Goal: Task Accomplishment & Management: Use online tool/utility

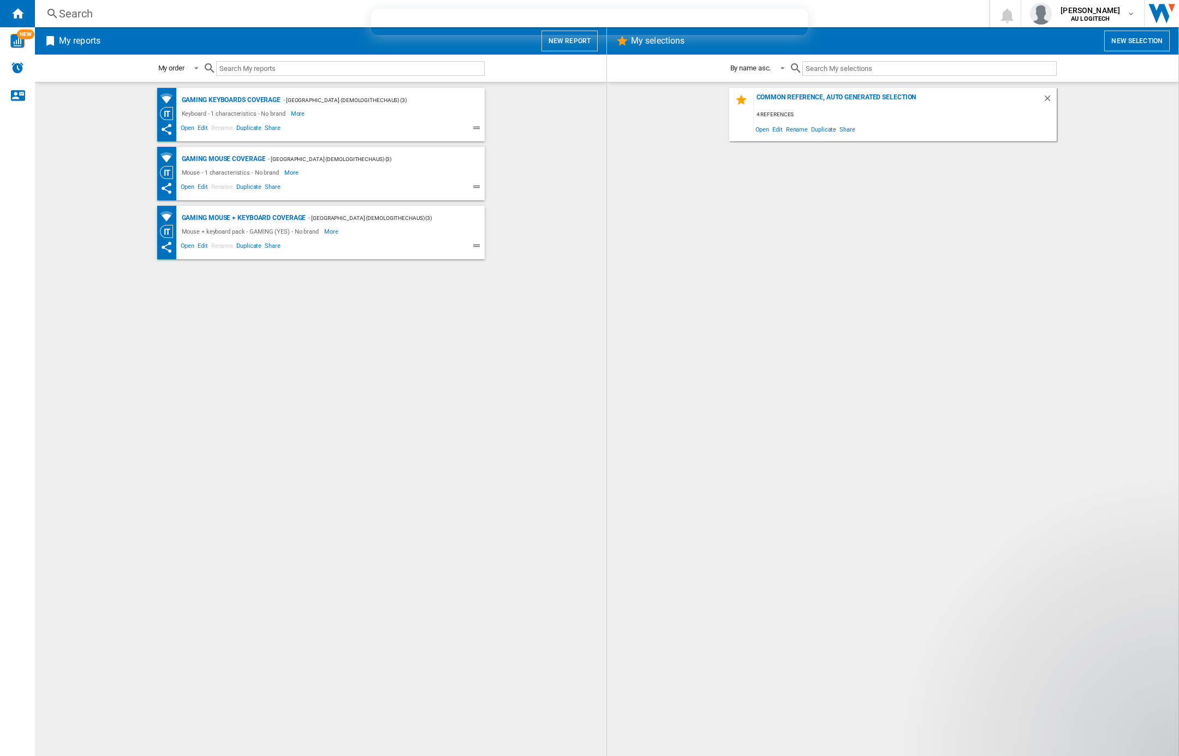
click at [3, 66] on div "Alerts" at bounding box center [17, 68] width 35 height 27
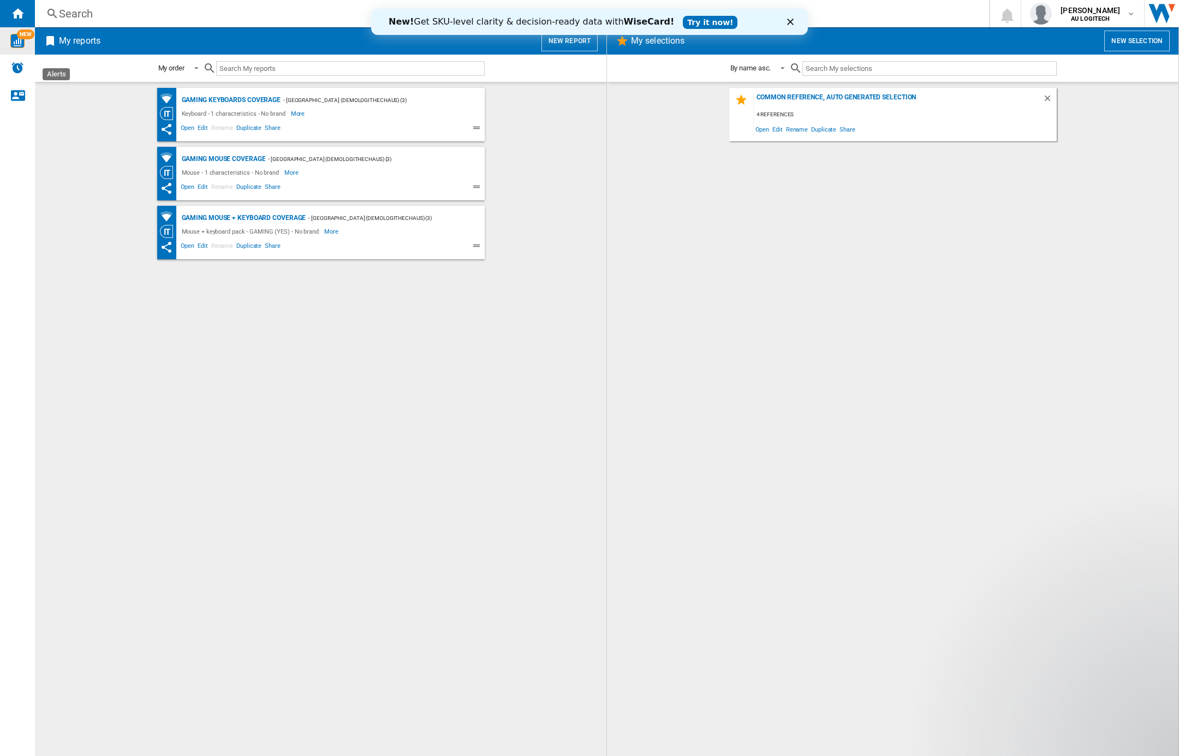
click at [20, 39] on img "WiseCard" at bounding box center [17, 41] width 14 height 14
click at [22, 43] on img "WiseCard" at bounding box center [17, 41] width 14 height 14
click at [28, 43] on div "NEW" at bounding box center [17, 41] width 35 height 14
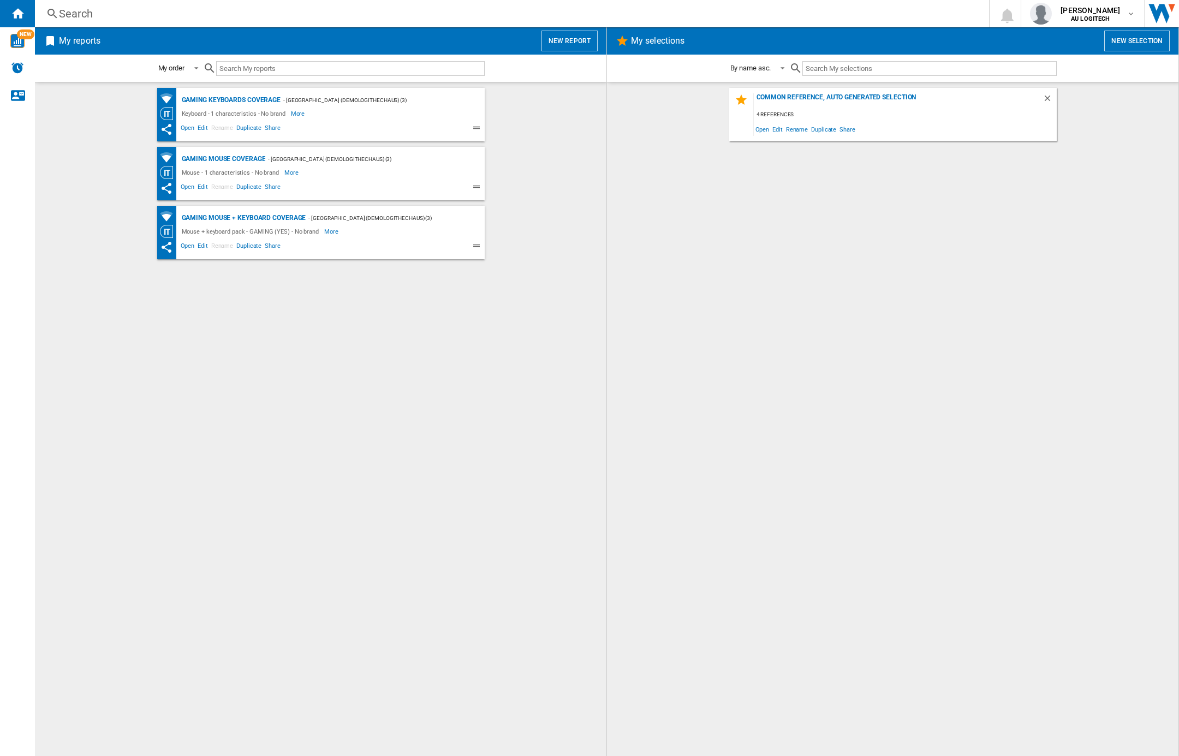
click at [892, 72] on input "text" at bounding box center [929, 68] width 254 height 15
click at [1127, 37] on button "New selection" at bounding box center [1137, 41] width 66 height 21
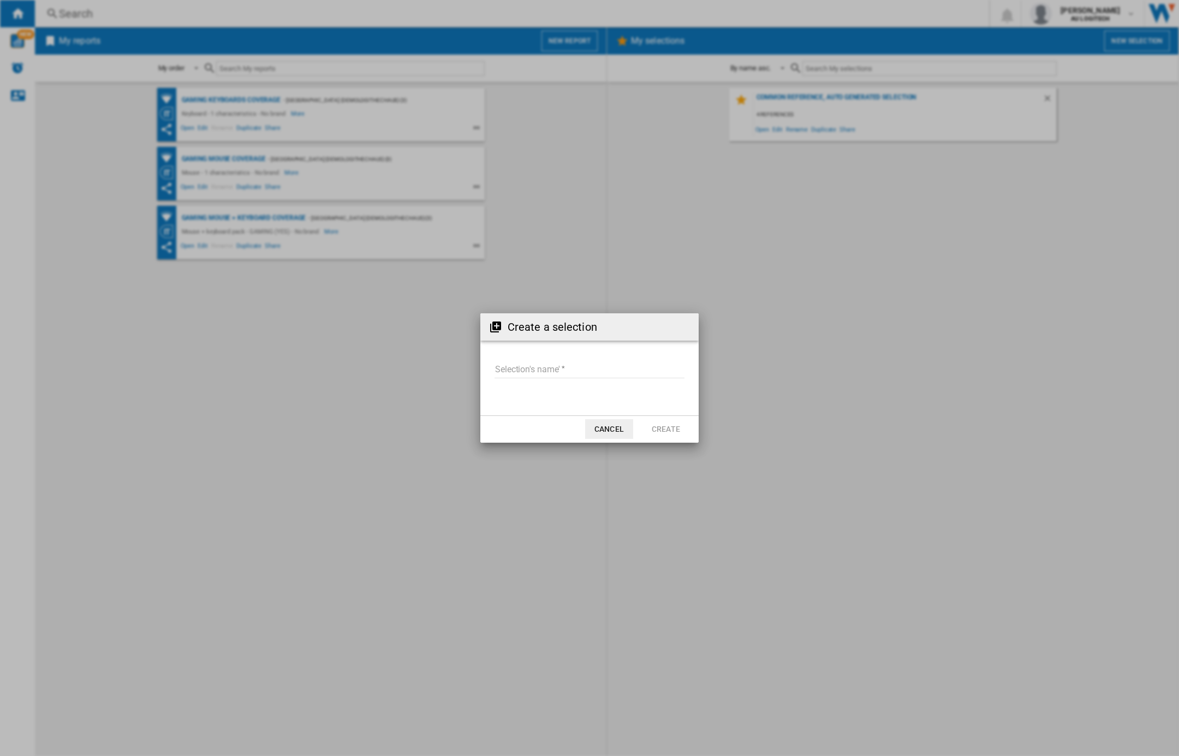
click at [561, 370] on input "Selection's name'" at bounding box center [590, 370] width 190 height 16
type input "****"
click at [670, 430] on button "Create" at bounding box center [666, 429] width 48 height 20
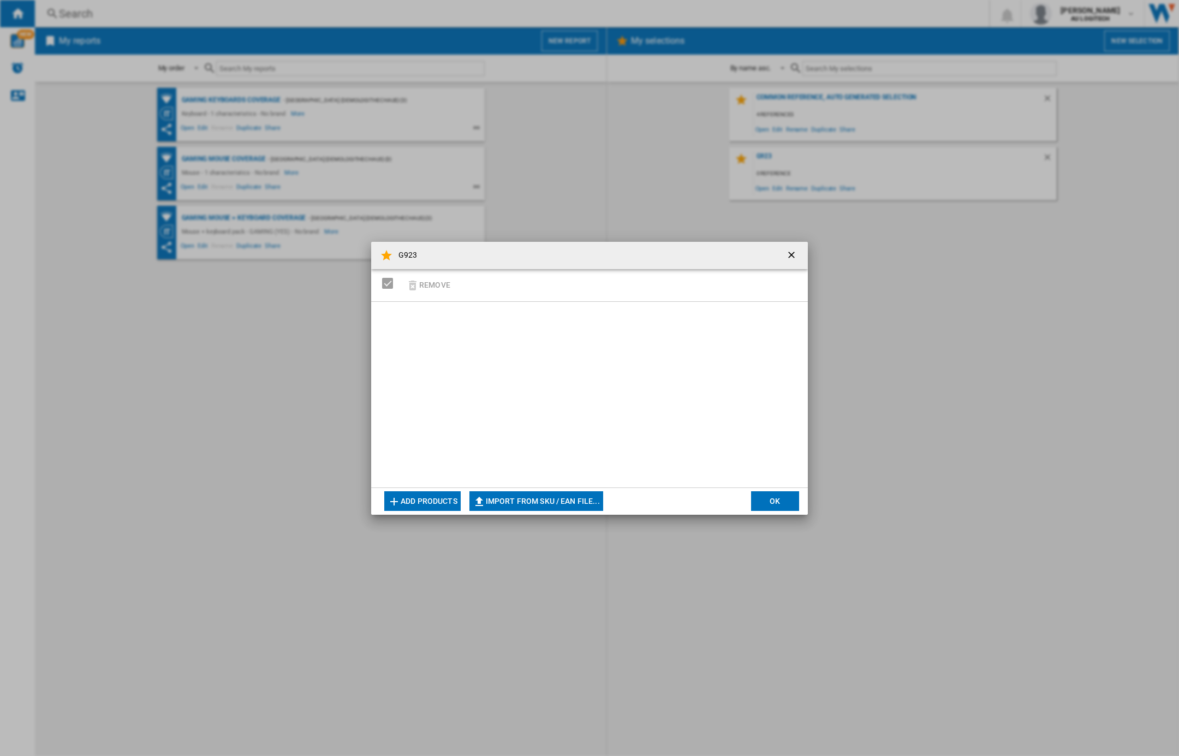
click at [430, 500] on button "Add products" at bounding box center [422, 501] width 76 height 20
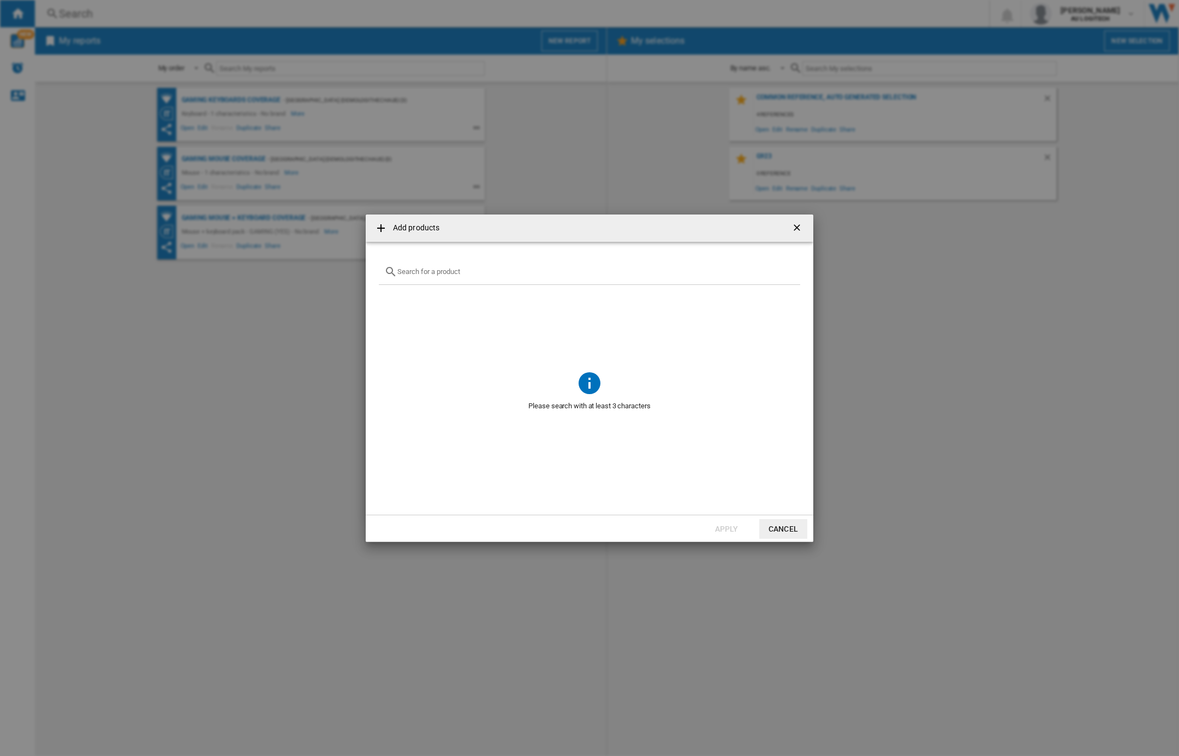
click at [467, 273] on input "text" at bounding box center [595, 271] width 397 height 8
type input "G923"
drag, startPoint x: 394, startPoint y: 328, endPoint x: 394, endPoint y: 336, distance: 7.6
click at [394, 329] on div "Select" at bounding box center [392, 325] width 11 height 11
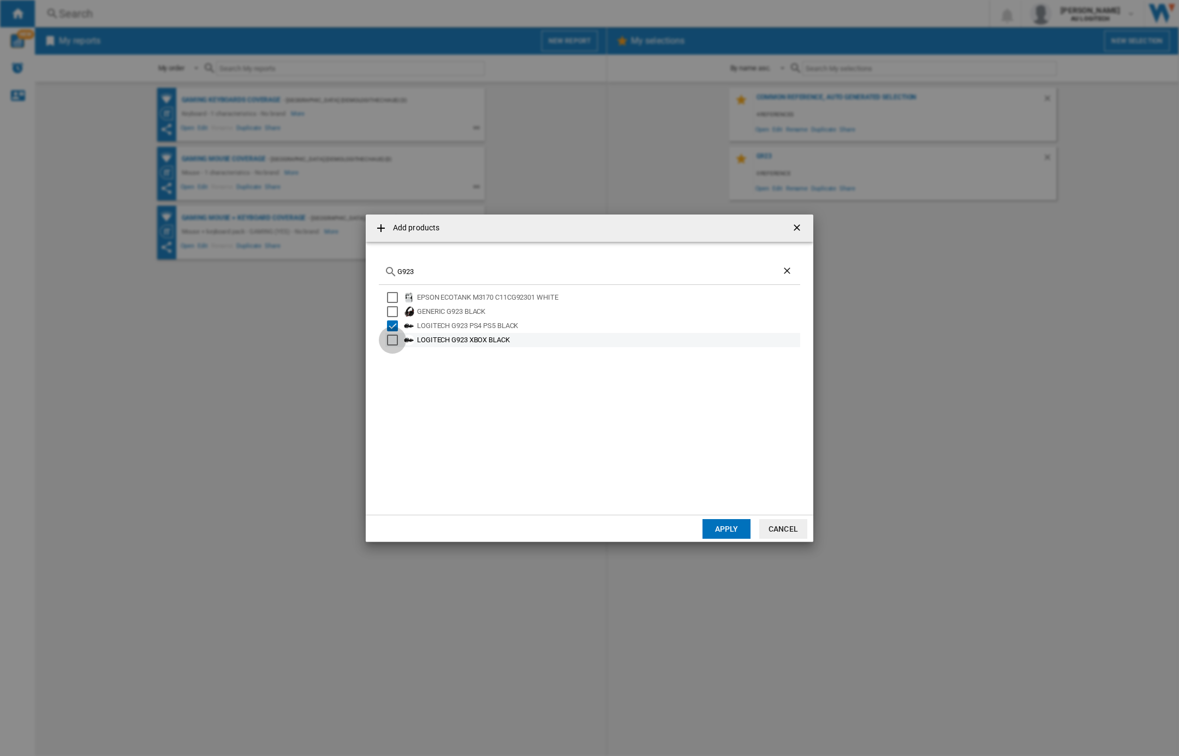
click at [393, 344] on div "Select" at bounding box center [392, 340] width 11 height 11
click at [736, 525] on button "Apply" at bounding box center [727, 529] width 48 height 20
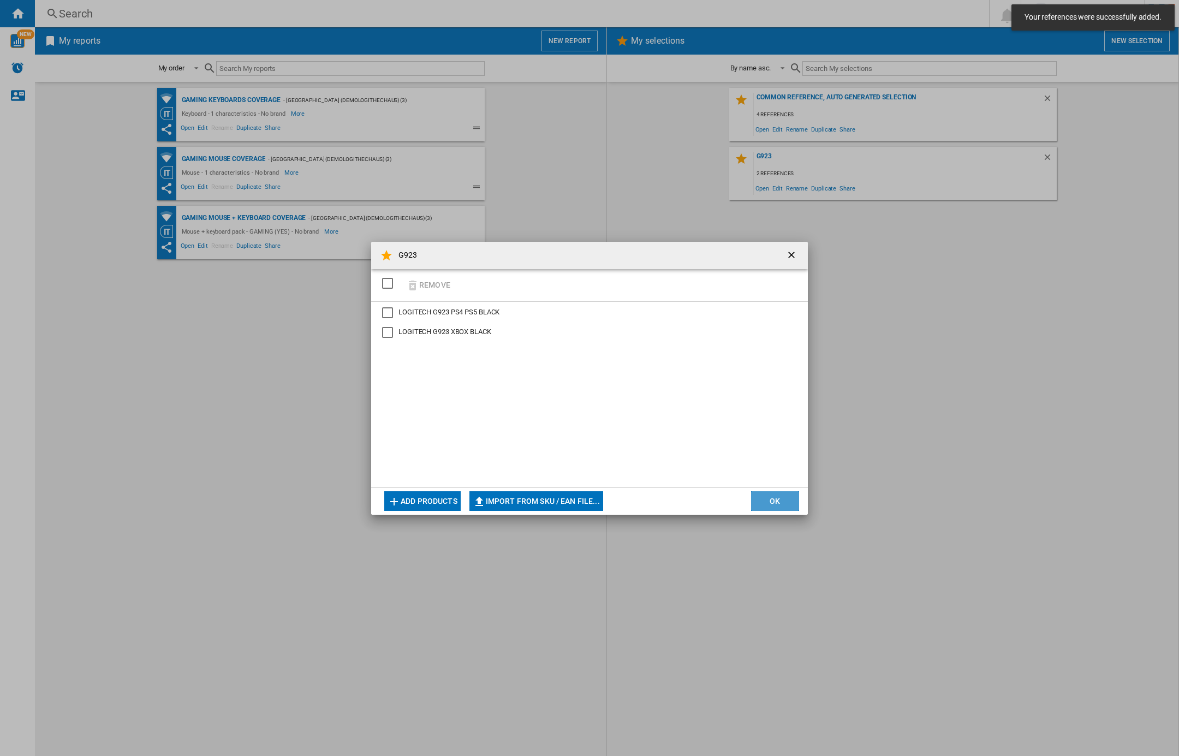
click at [759, 498] on button "OK" at bounding box center [775, 501] width 48 height 20
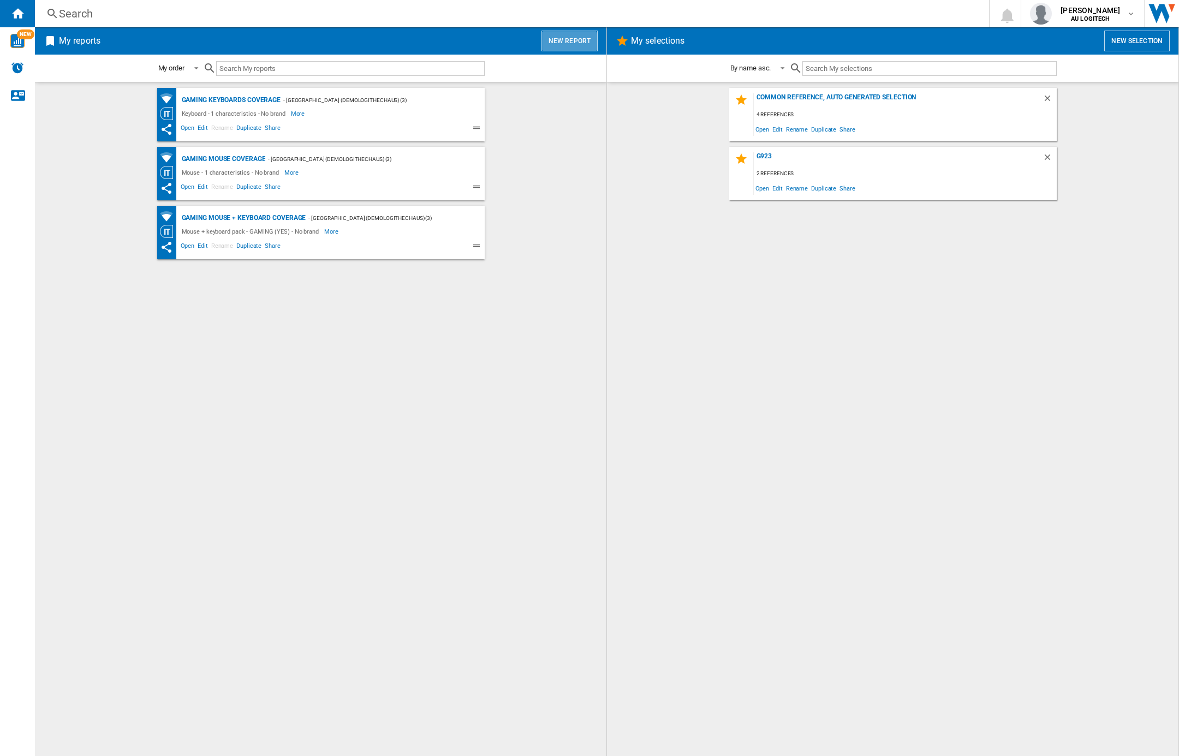
click at [551, 50] on button "New report" at bounding box center [569, 41] width 56 height 21
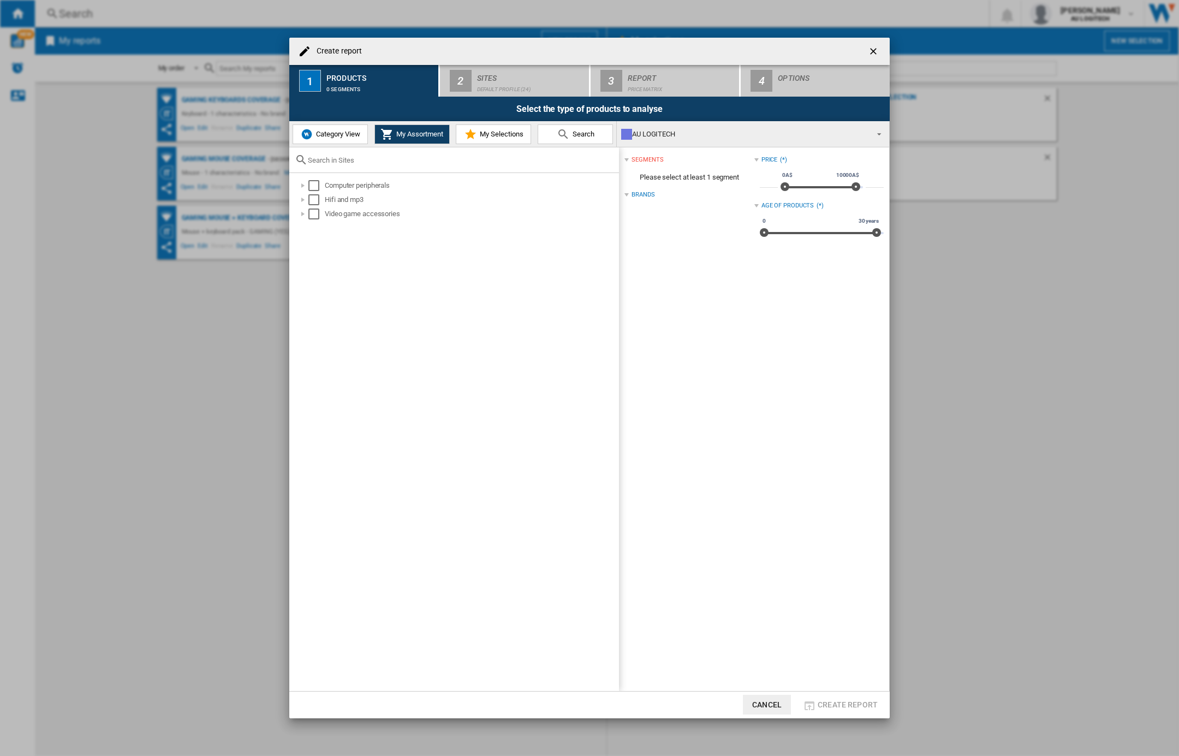
click at [493, 135] on span "My Selections" at bounding box center [500, 134] width 46 height 8
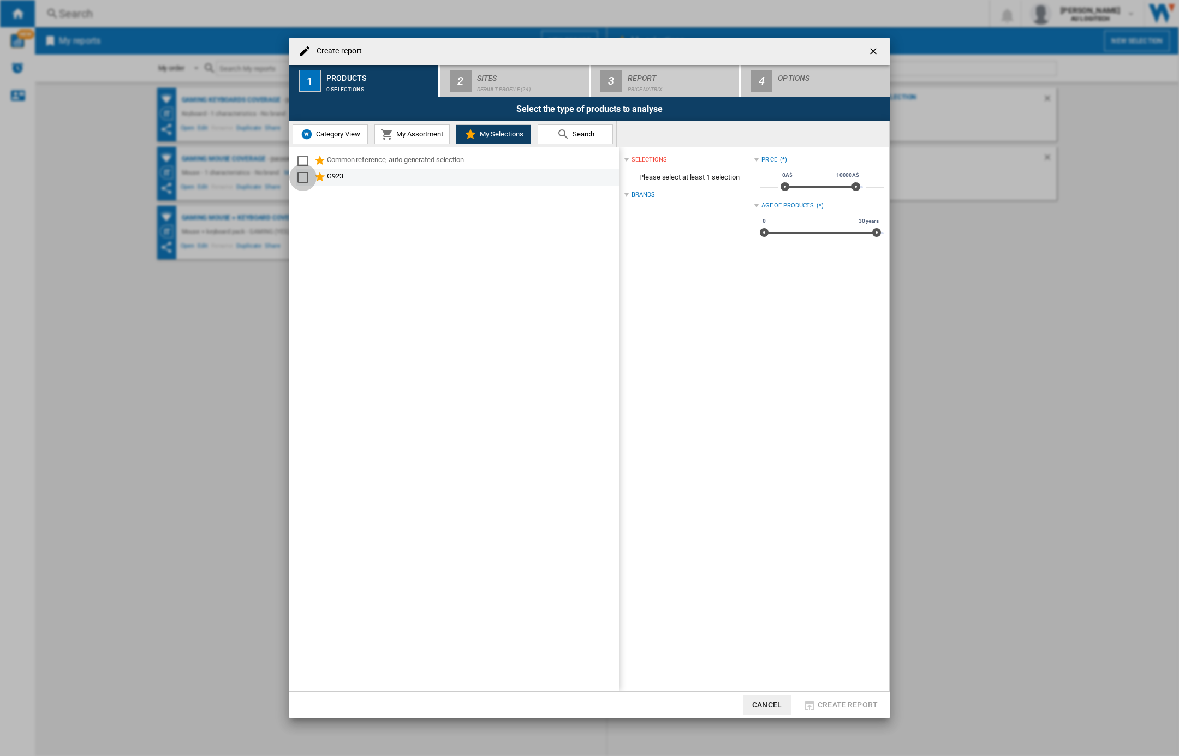
click at [306, 178] on div "Select" at bounding box center [302, 177] width 11 height 11
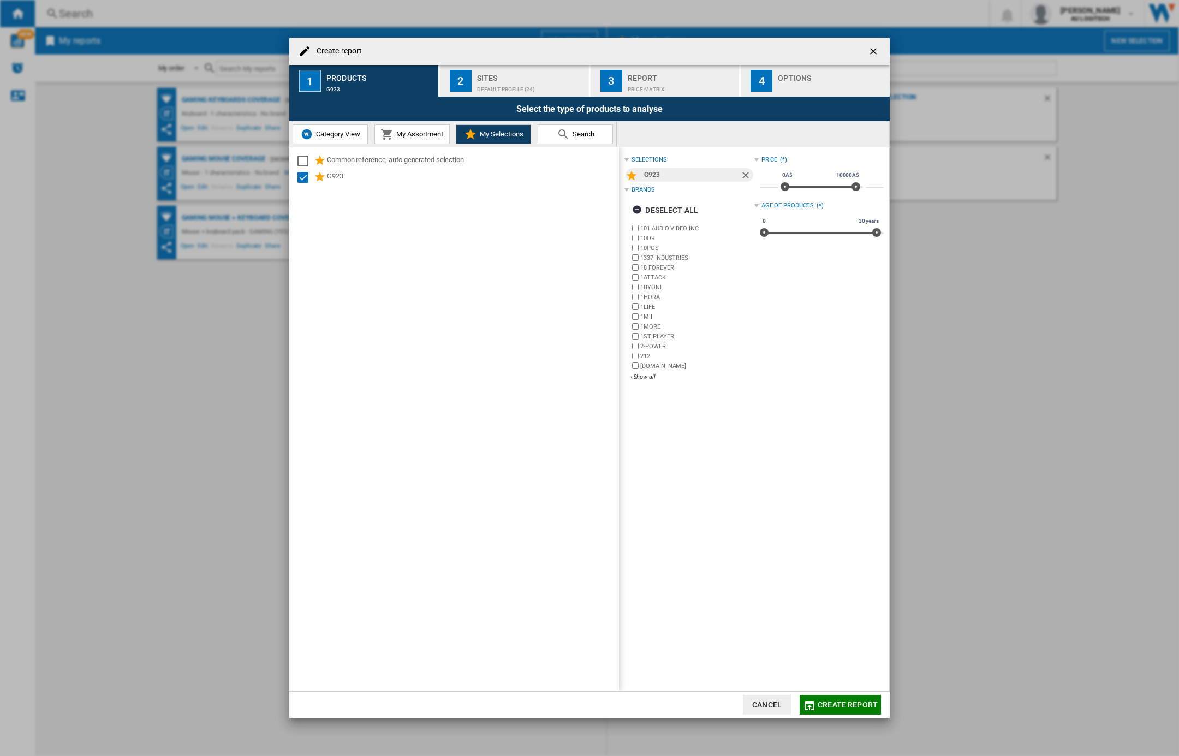
click at [829, 703] on span "Create report" at bounding box center [848, 704] width 60 height 9
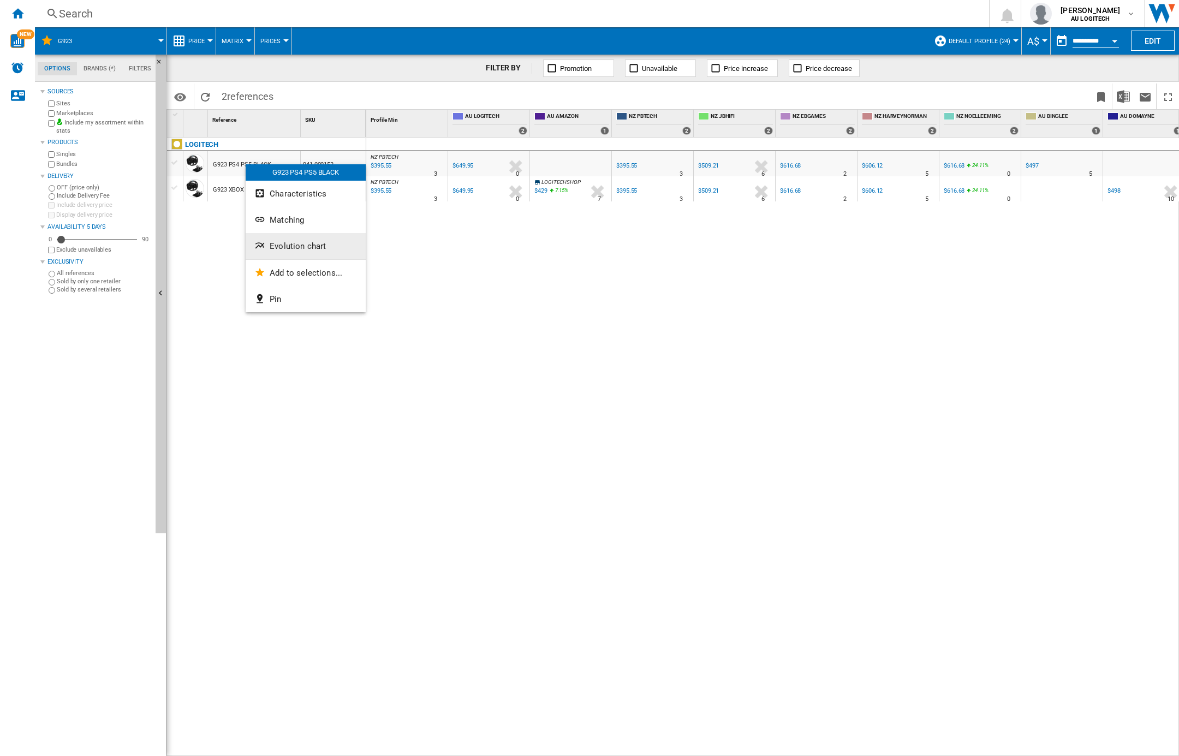
click at [306, 242] on span "Evolution chart" at bounding box center [298, 246] width 56 height 10
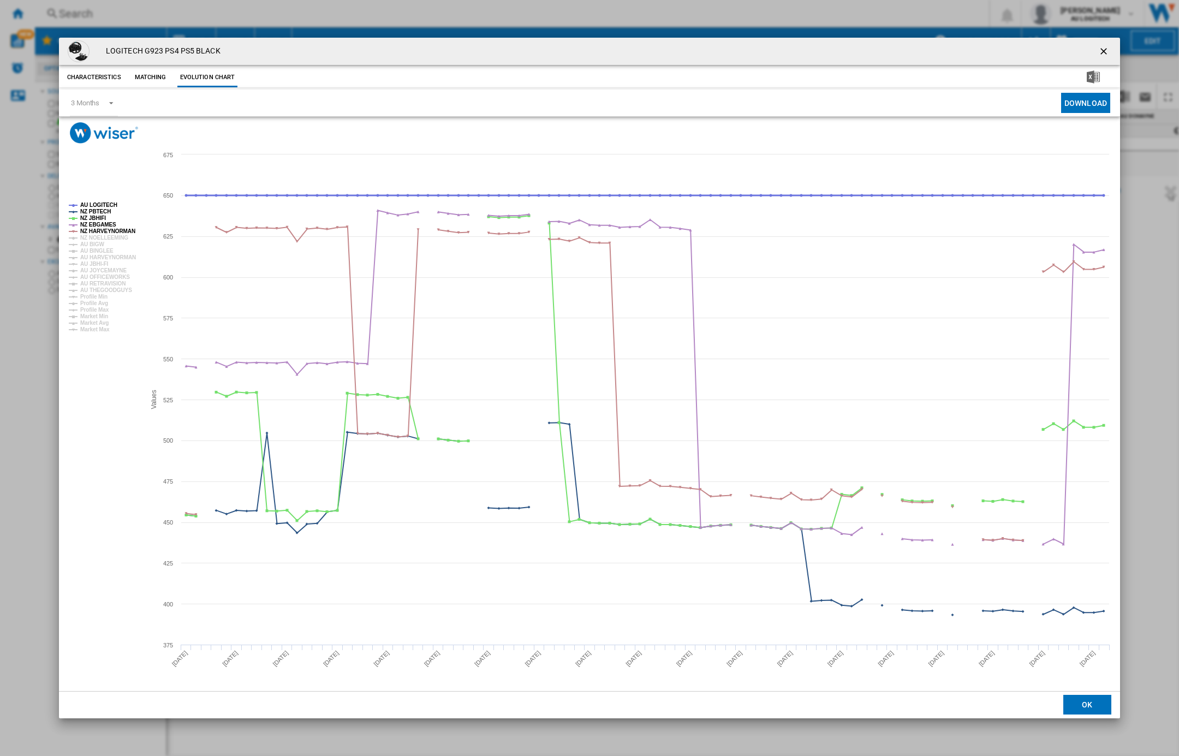
click at [92, 203] on tspan "AU LOGITECH" at bounding box center [98, 205] width 37 height 6
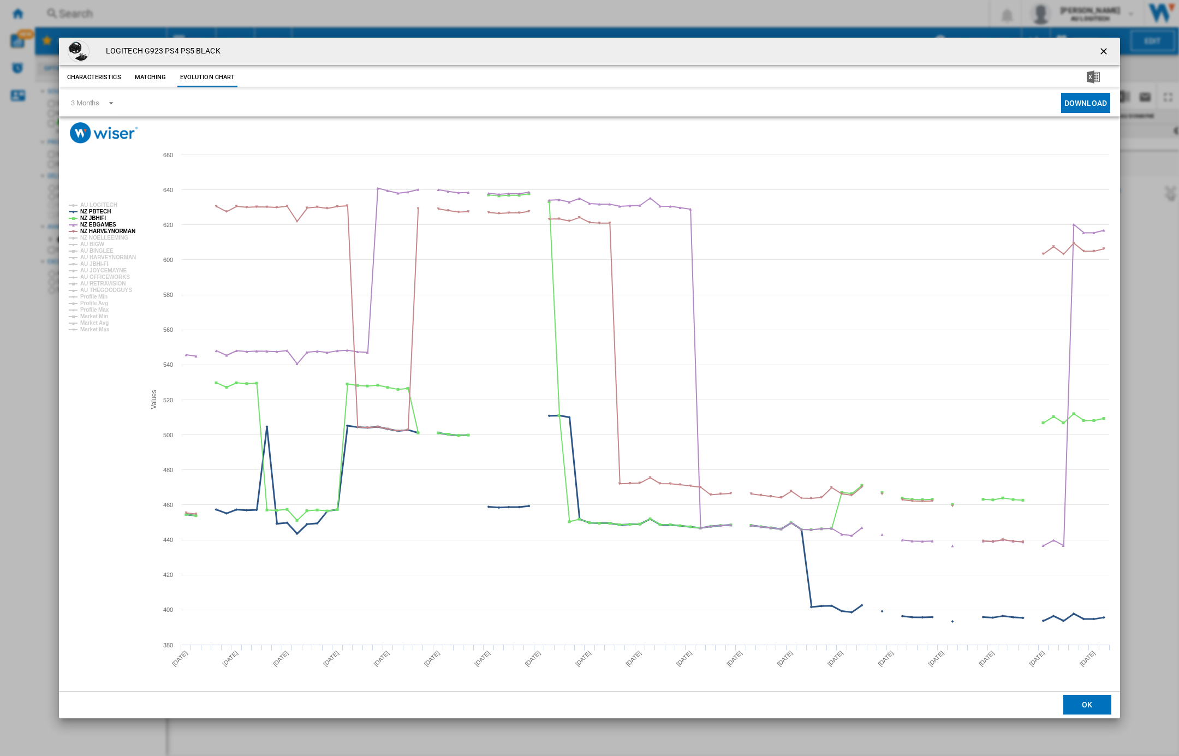
click at [92, 210] on tspan "NZ PBTECH" at bounding box center [95, 212] width 31 height 6
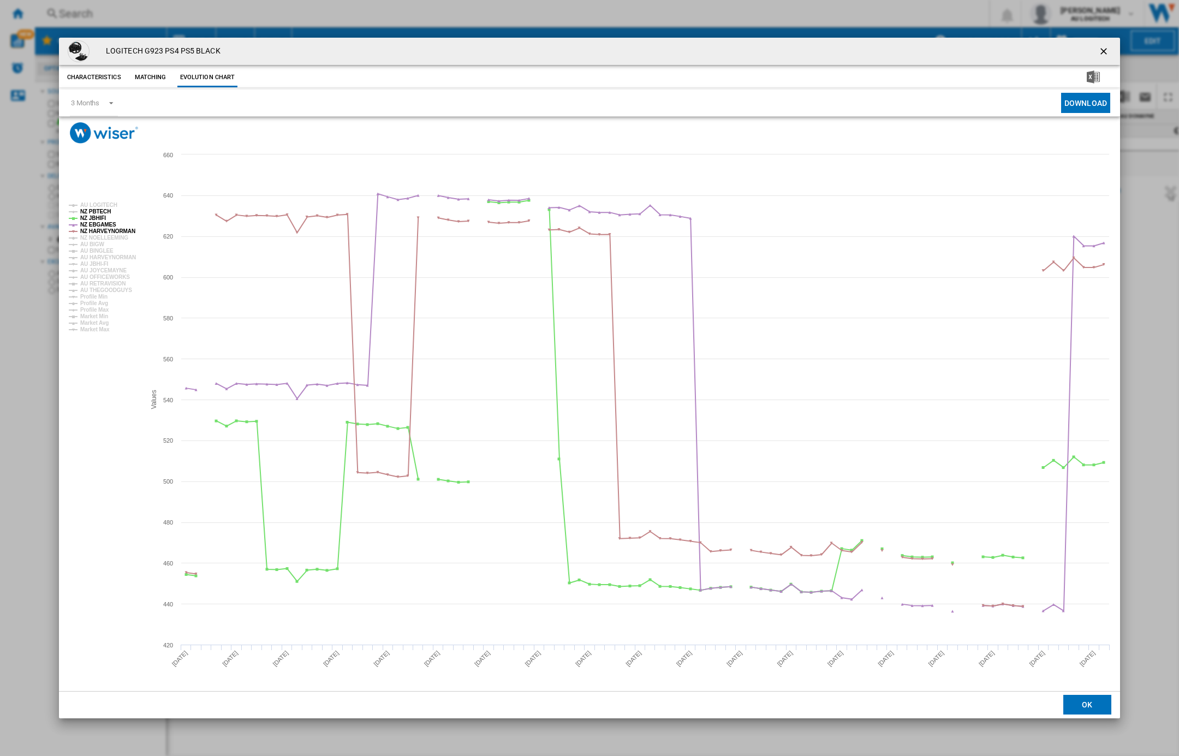
click at [94, 215] on tspan "NZ PBTECH" at bounding box center [95, 212] width 31 height 6
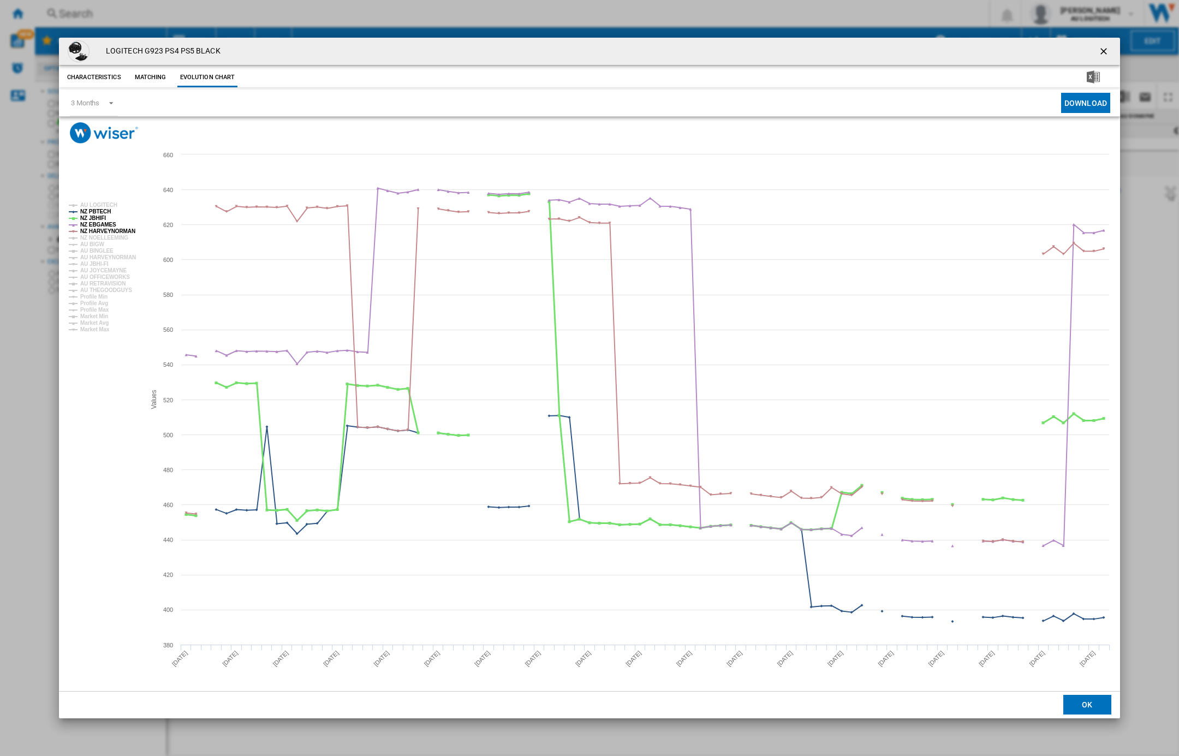
click at [95, 218] on tspan "NZ JBHIFI" at bounding box center [93, 218] width 26 height 6
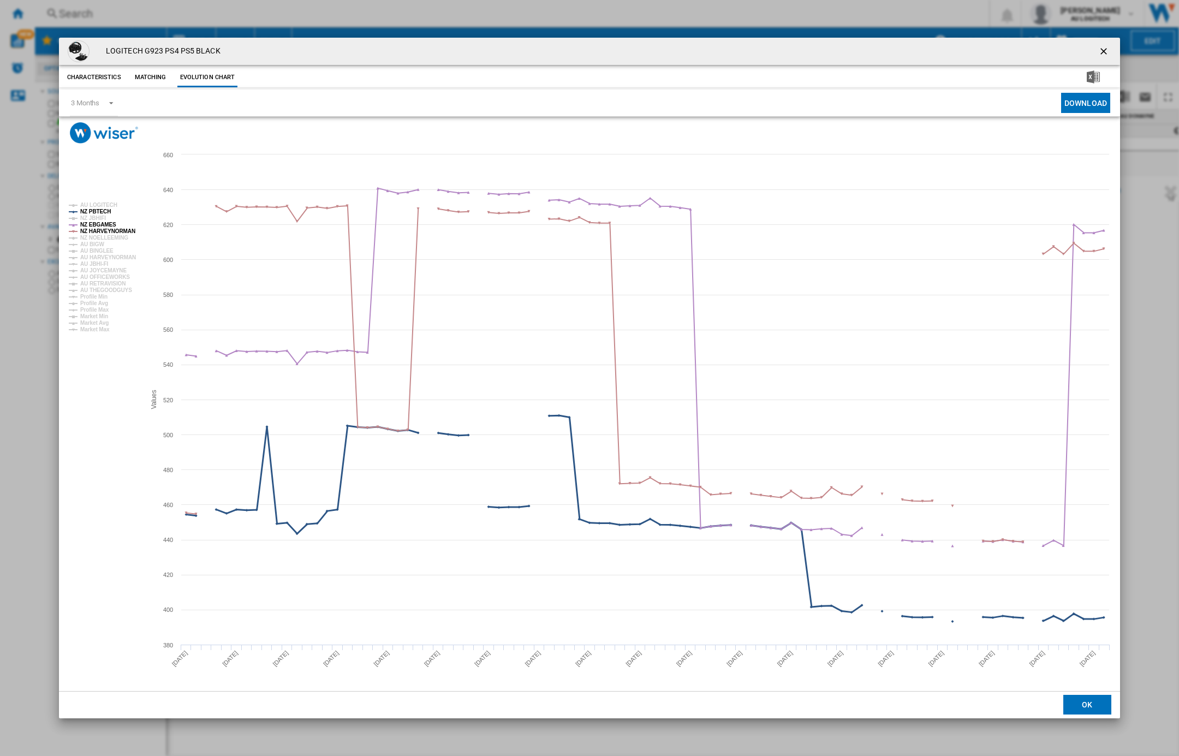
click at [97, 213] on tspan "NZ PBTECH" at bounding box center [95, 212] width 31 height 6
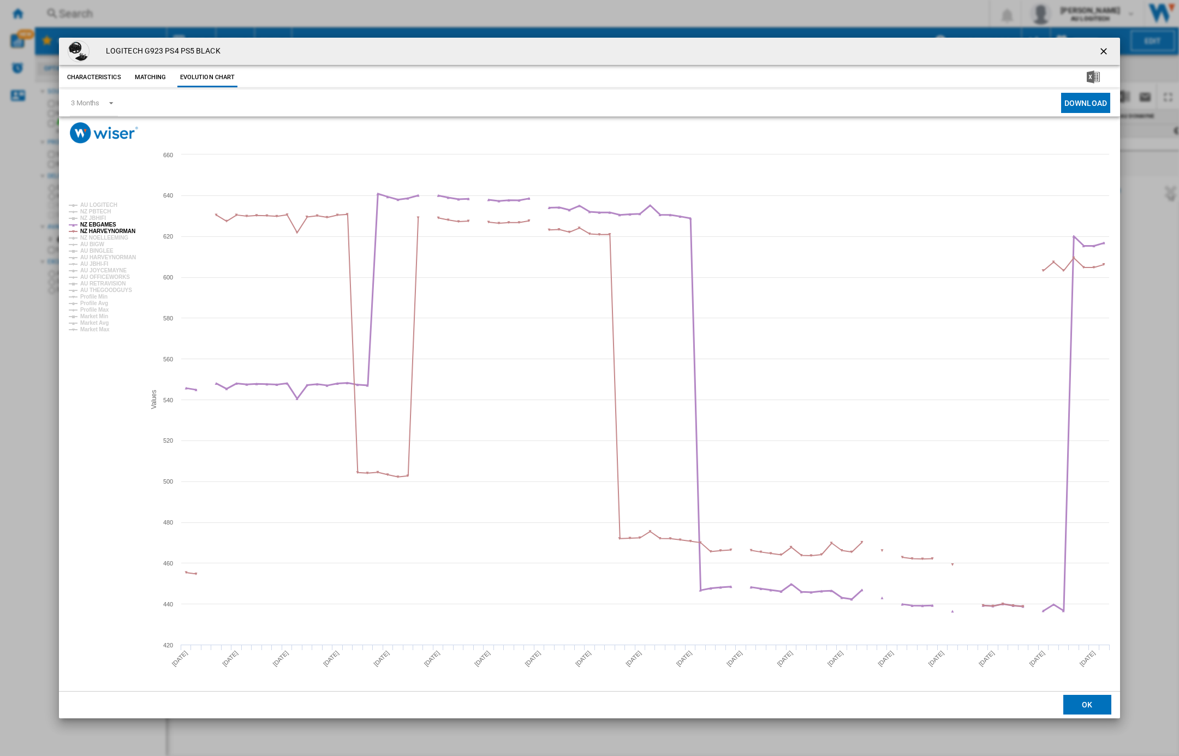
click at [97, 225] on tspan "NZ EBGAMES" at bounding box center [98, 225] width 36 height 6
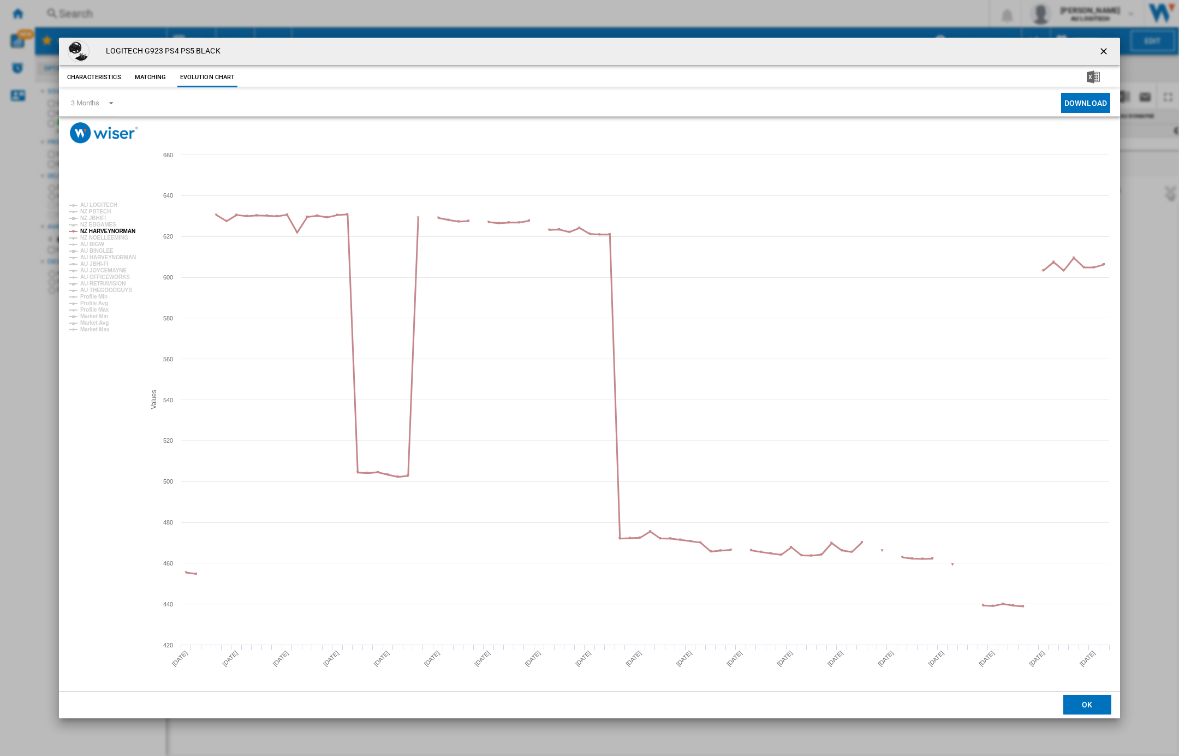
click at [96, 233] on tspan "NZ HARVEYNORMAN" at bounding box center [107, 231] width 55 height 6
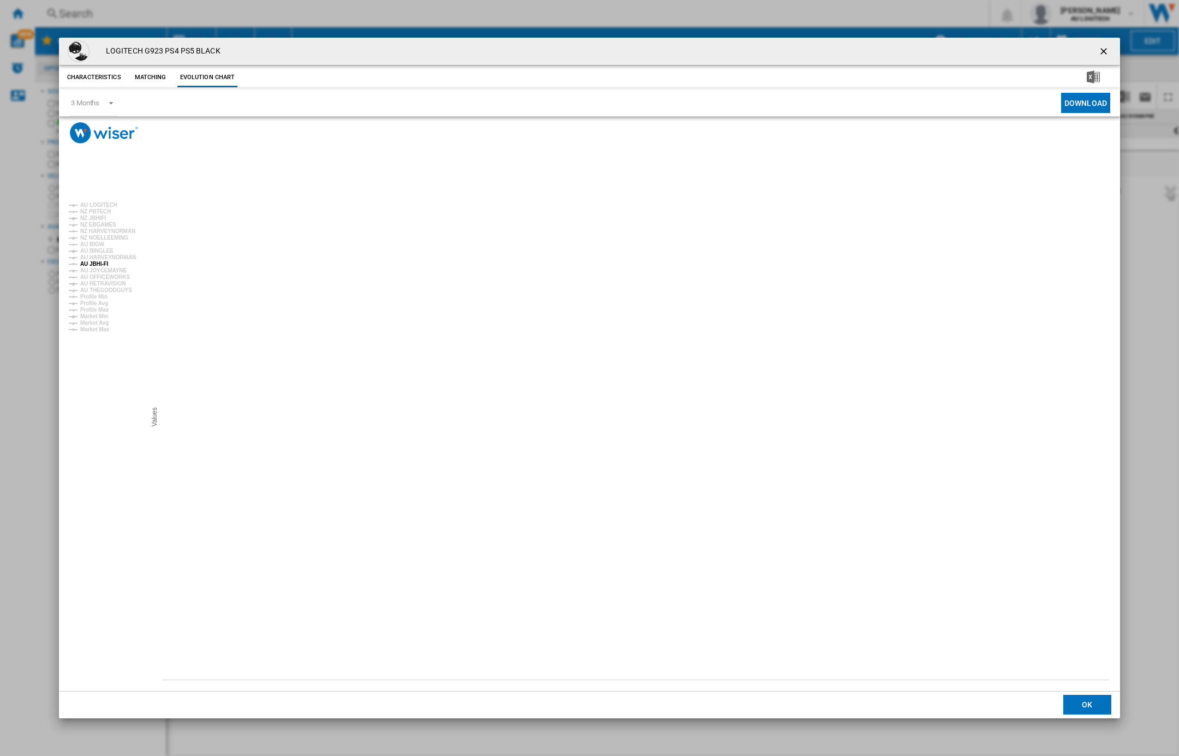
click at [99, 264] on tspan "AU JBHI-FI" at bounding box center [94, 264] width 28 height 6
